Goal: Information Seeking & Learning: Learn about a topic

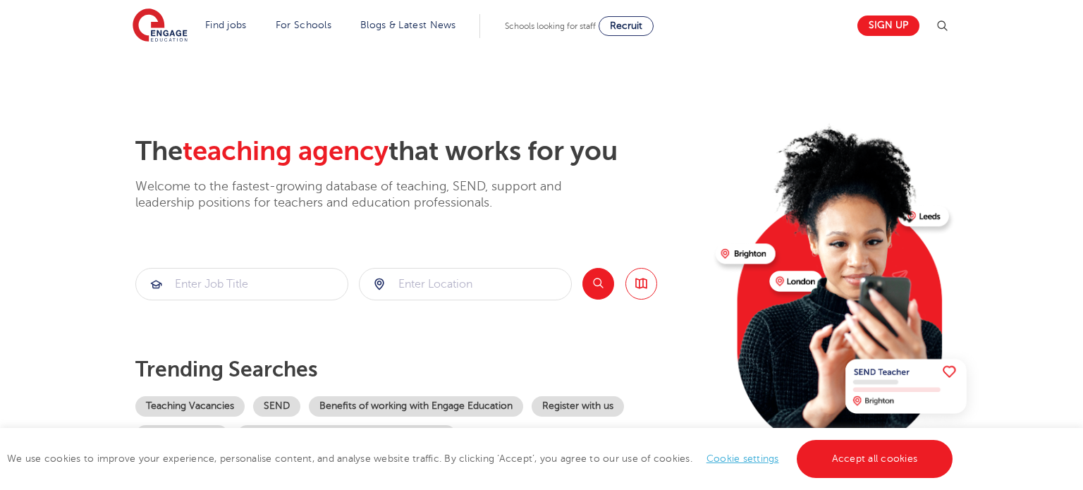
click at [63, 185] on section "The teaching agency that works for you Welcome to the fastest-growing database …" at bounding box center [541, 283] width 1083 height 465
click at [165, 39] on img at bounding box center [160, 25] width 55 height 35
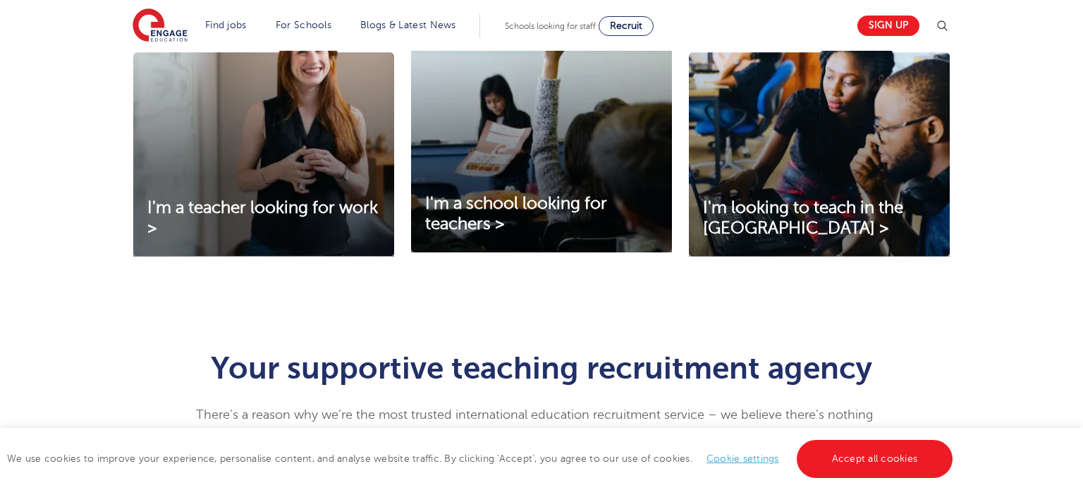
scroll to position [536, 0]
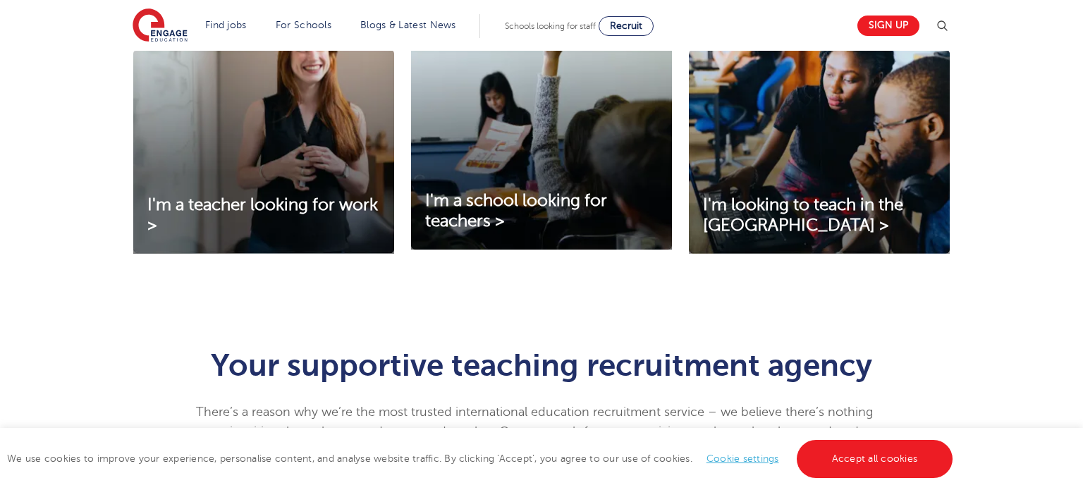
click at [650, 365] on h1 "Your supportive teaching recruitment agency" at bounding box center [542, 365] width 692 height 31
click at [891, 20] on link "Sign up" at bounding box center [888, 26] width 62 height 20
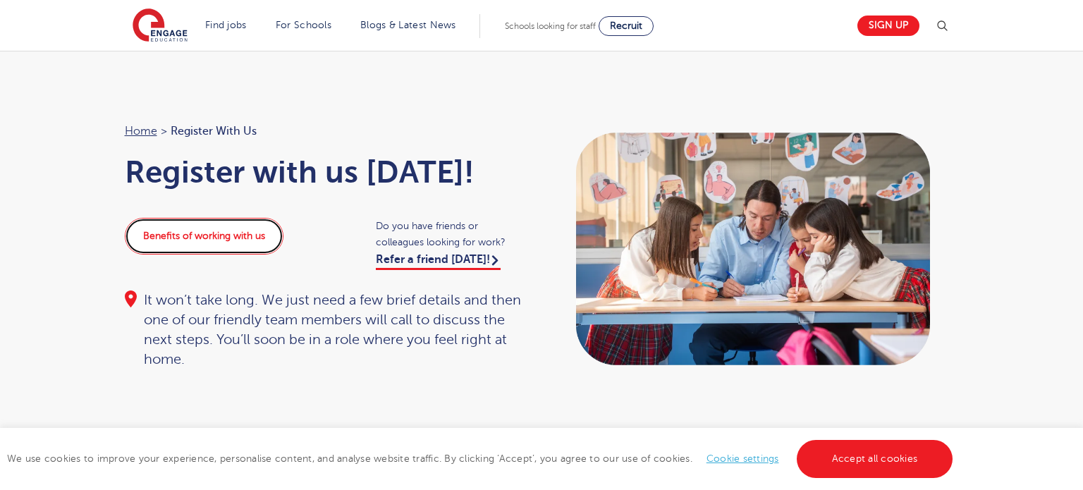
click at [245, 241] on link "Benefits of working with us" at bounding box center [204, 236] width 159 height 37
